Goal: Task Accomplishment & Management: Complete application form

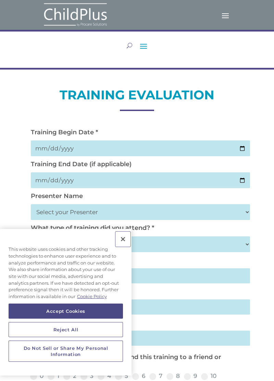
click at [120, 244] on button "Close" at bounding box center [122, 239] width 15 height 15
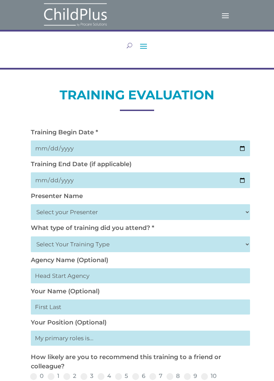
click at [137, 151] on input "date" at bounding box center [140, 149] width 219 height 16
type input "[DATE]"
click at [125, 181] on input "date" at bounding box center [140, 180] width 219 height 16
type input "[DATE]"
click at [119, 217] on select "Select your Presenter [PERSON_NAME] [PERSON_NAME] [PERSON_NAME] [PERSON_NAME] […" at bounding box center [140, 212] width 219 height 16
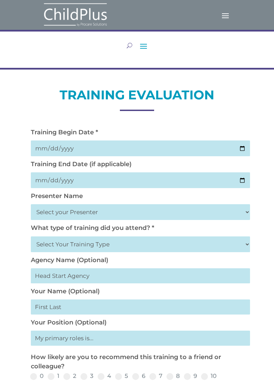
click at [31, 206] on select "Select your Presenter [PERSON_NAME] [PERSON_NAME] [PERSON_NAME] [PERSON_NAME] […" at bounding box center [140, 212] width 219 height 16
click at [144, 250] on select "Select Your Training Type On-site (at your agency) Virtual Visit Live Group Web…" at bounding box center [140, 244] width 219 height 16
click at [225, 121] on div "Training Begin Date * [DATE] Training End Date (if applicable) [DATE] Presenter…" at bounding box center [136, 370] width 219 height 505
click at [91, 217] on select "Select your Presenter [PERSON_NAME] [PERSON_NAME] [PERSON_NAME] [PERSON_NAME] […" at bounding box center [140, 212] width 219 height 16
select select "[PERSON_NAME]"
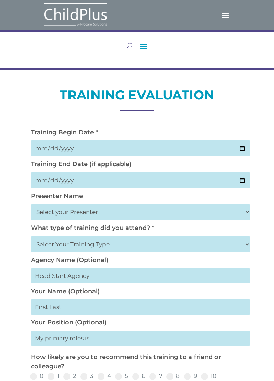
click at [31, 206] on select "Select your Presenter [PERSON_NAME] [PERSON_NAME] [PERSON_NAME] [PERSON_NAME] […" at bounding box center [140, 212] width 219 height 16
click at [126, 251] on select "Select Your Training Type On-site (at your agency) Virtual Visit Live Group Web…" at bounding box center [140, 244] width 219 height 16
select select "On-site (at your agency)"
click at [31, 238] on select "Select Your Training Type On-site (at your agency) Virtual Visit Live Group Web…" at bounding box center [140, 244] width 219 height 16
click at [122, 280] on input "text" at bounding box center [140, 275] width 219 height 15
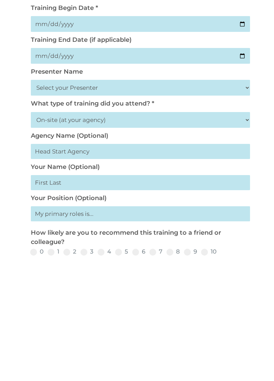
scroll to position [25, 0]
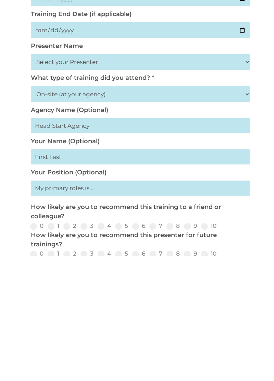
click at [139, 288] on input "text" at bounding box center [140, 281] width 219 height 15
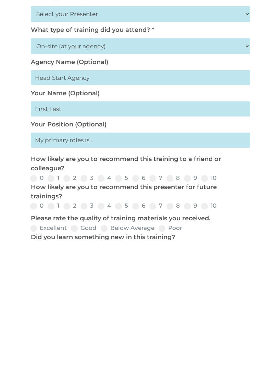
scroll to position [58, 0]
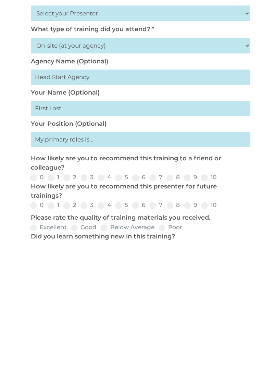
click at [144, 286] on input "text" at bounding box center [140, 280] width 219 height 15
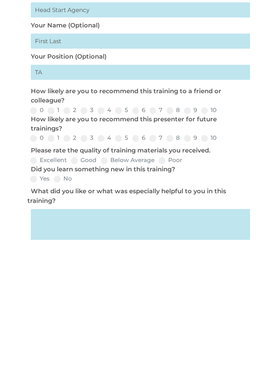
scroll to position [132, 0]
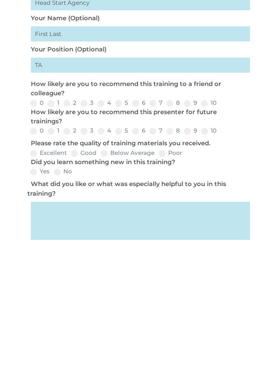
type input "TA"
click at [204, 247] on span at bounding box center [204, 244] width 7 height 7
click at [220, 247] on input "10" at bounding box center [222, 247] width 4 height 4
radio input "true"
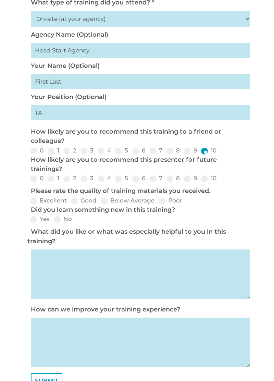
scroll to position [227, 0]
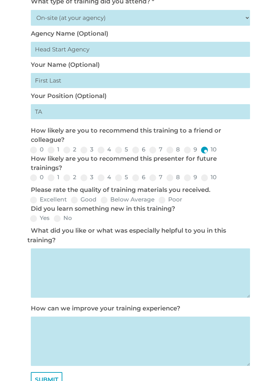
click at [188, 181] on span at bounding box center [187, 177] width 7 height 7
click at [200, 182] on input "9" at bounding box center [202, 180] width 4 height 4
radio input "true"
click at [201, 182] on input "9" at bounding box center [202, 180] width 4 height 4
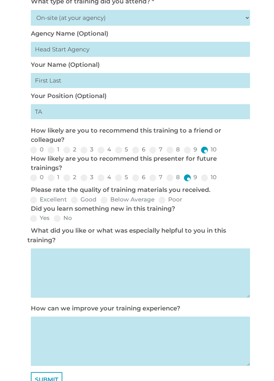
click at [203, 181] on span at bounding box center [204, 177] width 7 height 7
click at [220, 181] on input "10" at bounding box center [222, 180] width 4 height 4
radio input "true"
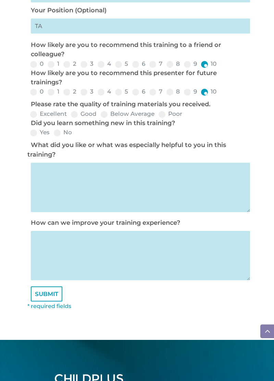
scroll to position [313, 0]
click at [41, 116] on label "Excellent" at bounding box center [48, 114] width 37 height 6
click at [70, 116] on input "Excellent" at bounding box center [72, 116] width 4 height 4
radio input "true"
click at [34, 136] on span at bounding box center [33, 132] width 7 height 7
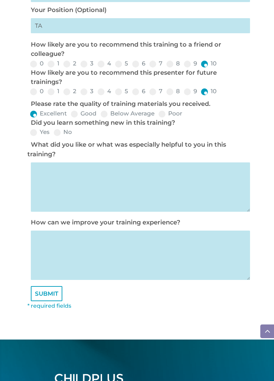
click at [53, 137] on input "Yes" at bounding box center [55, 135] width 4 height 4
radio input "true"
click at [171, 193] on textarea at bounding box center [140, 186] width 219 height 49
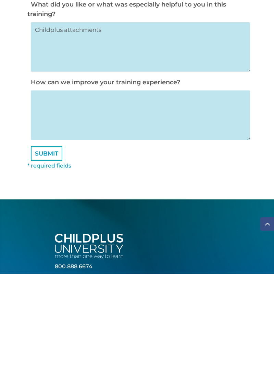
scroll to position [345, 0]
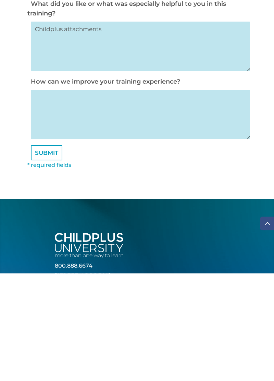
type textarea "Childplus attachments"
click at [138, 229] on textarea at bounding box center [140, 222] width 219 height 49
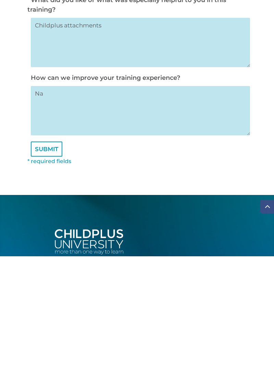
type textarea "Na"
click at [45, 281] on input "SUBMIT" at bounding box center [47, 273] width 32 height 15
